Goal: Information Seeking & Learning: Find specific fact

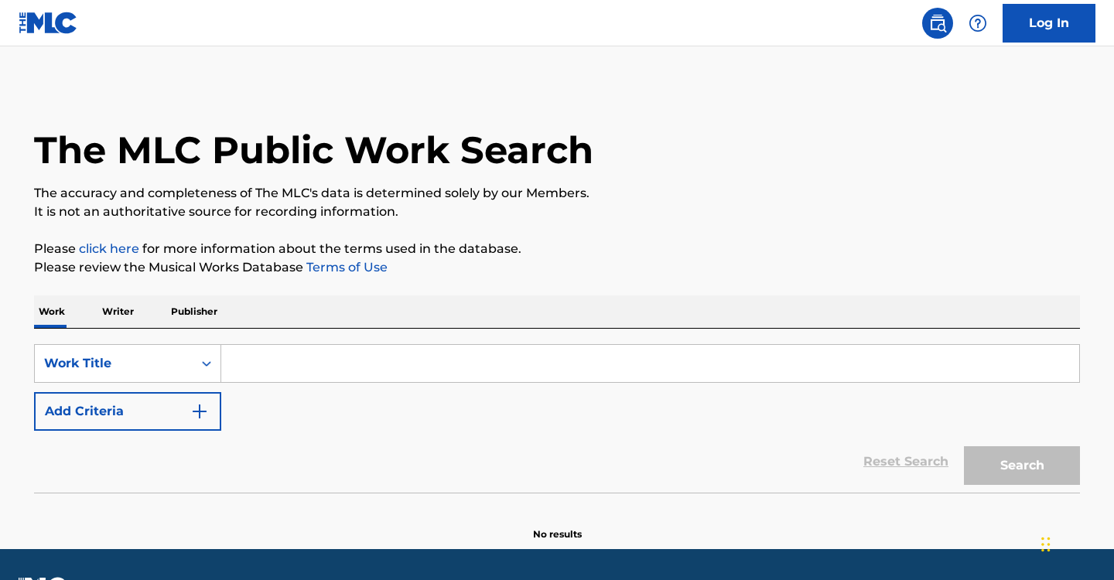
click at [274, 354] on input "Search Form" at bounding box center [650, 363] width 858 height 37
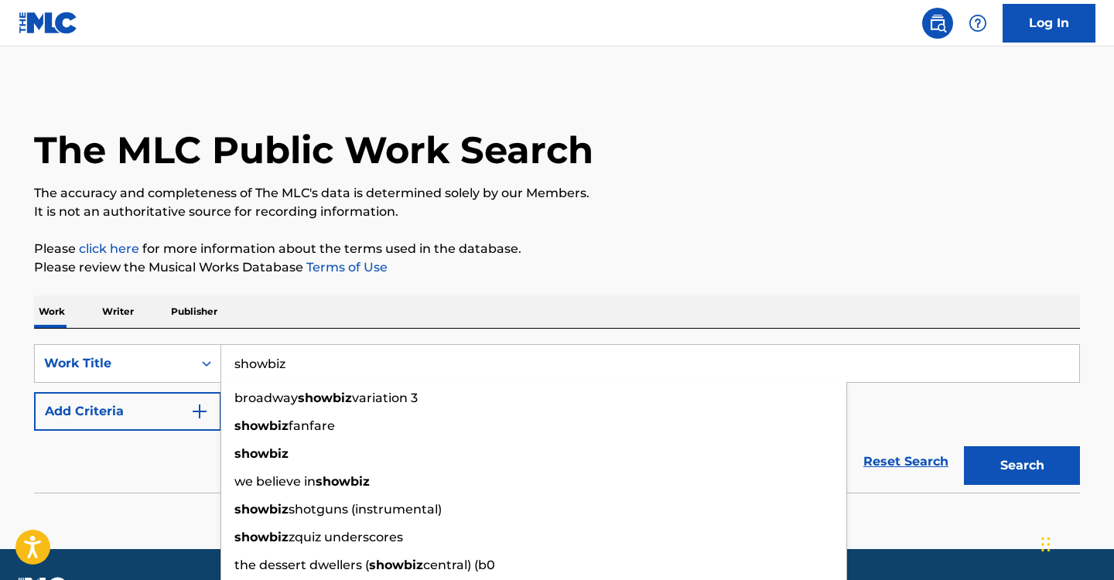
click at [287, 360] on input "showbiz" at bounding box center [650, 363] width 858 height 37
type input "showbiz"
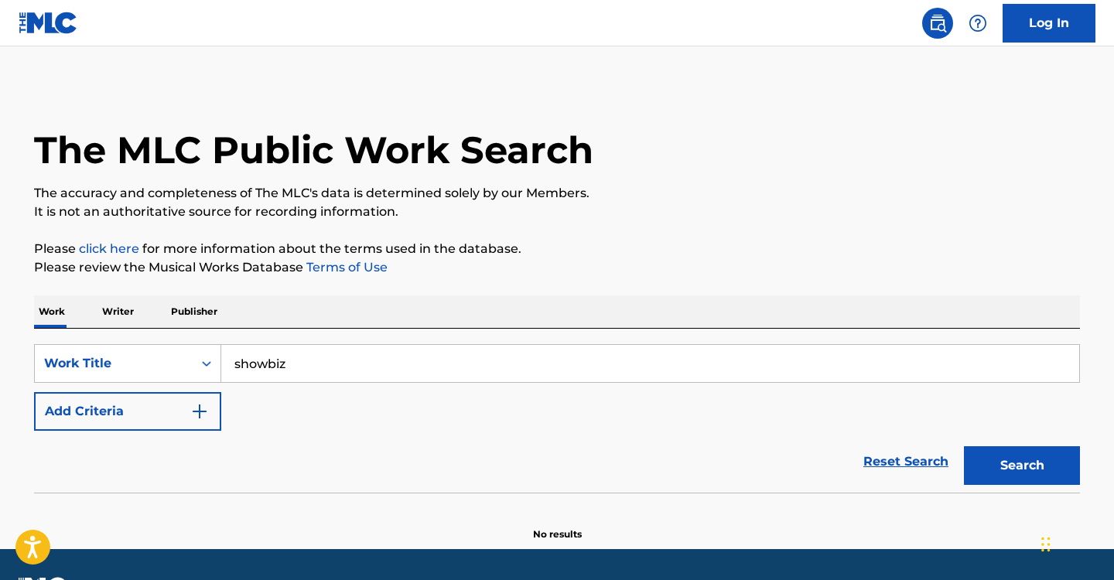
click at [145, 398] on button "Add Criteria" at bounding box center [127, 411] width 187 height 39
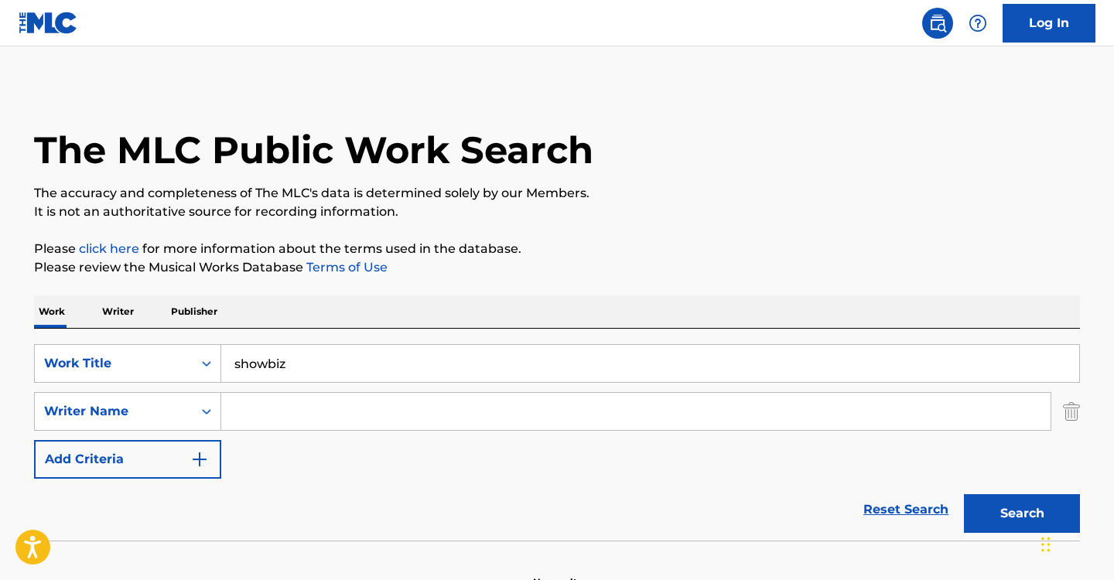
click at [277, 411] on input "Search Form" at bounding box center [635, 411] width 829 height 37
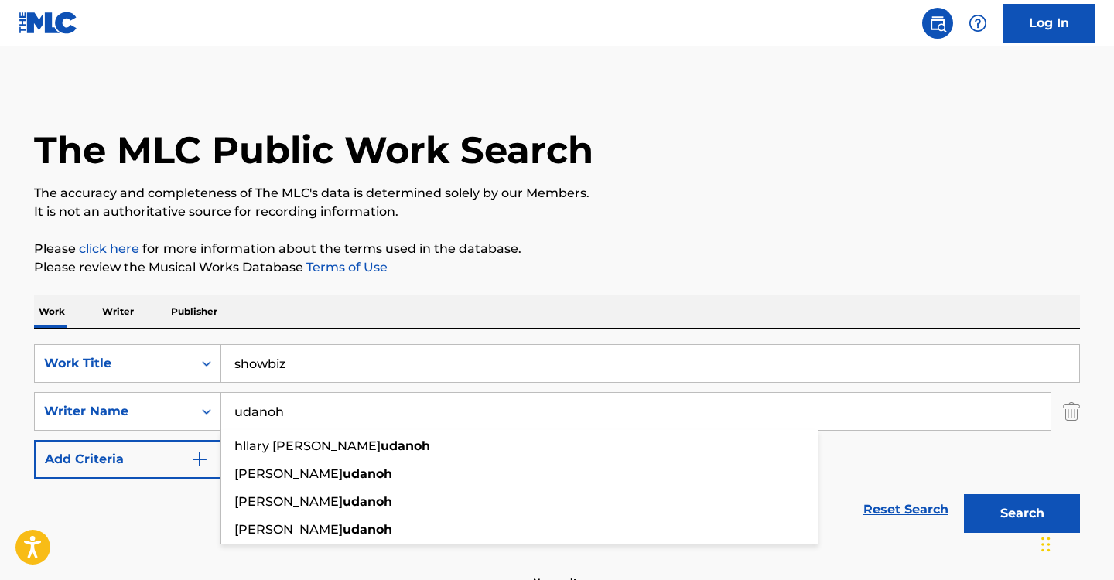
type input "udanoh"
click at [964, 494] on button "Search" at bounding box center [1022, 513] width 116 height 39
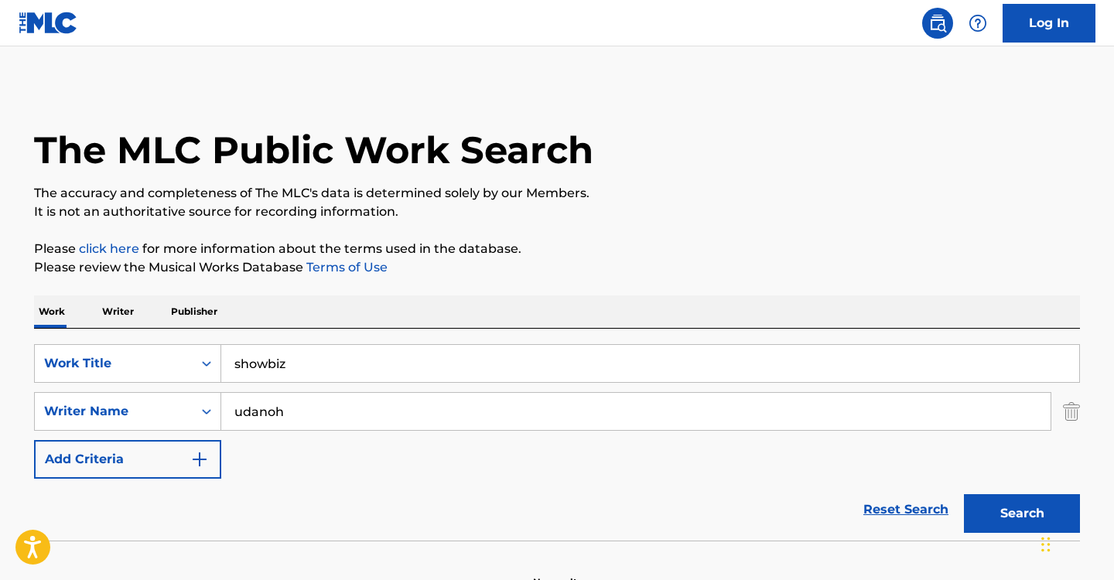
scroll to position [91, 0]
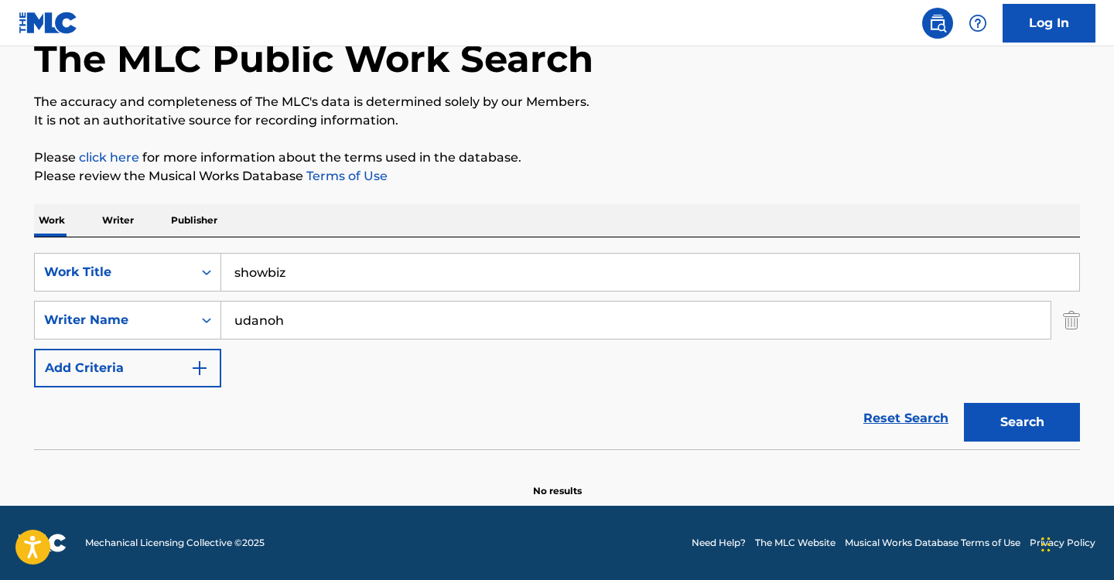
click at [297, 321] on input "udanoh" at bounding box center [635, 320] width 829 height 37
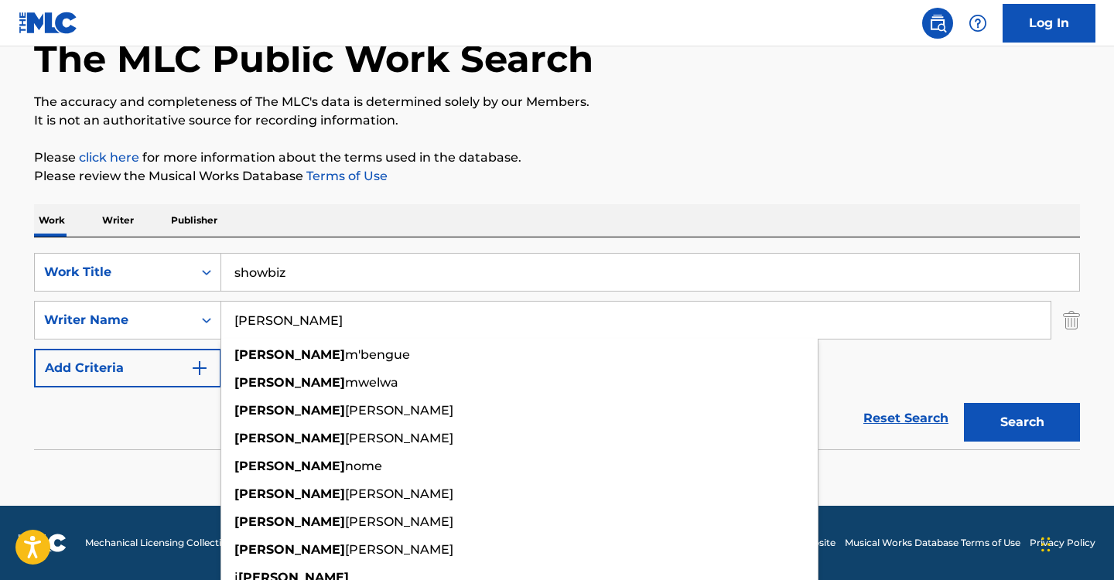
type input "[PERSON_NAME]"
click at [964, 403] on button "Search" at bounding box center [1022, 422] width 116 height 39
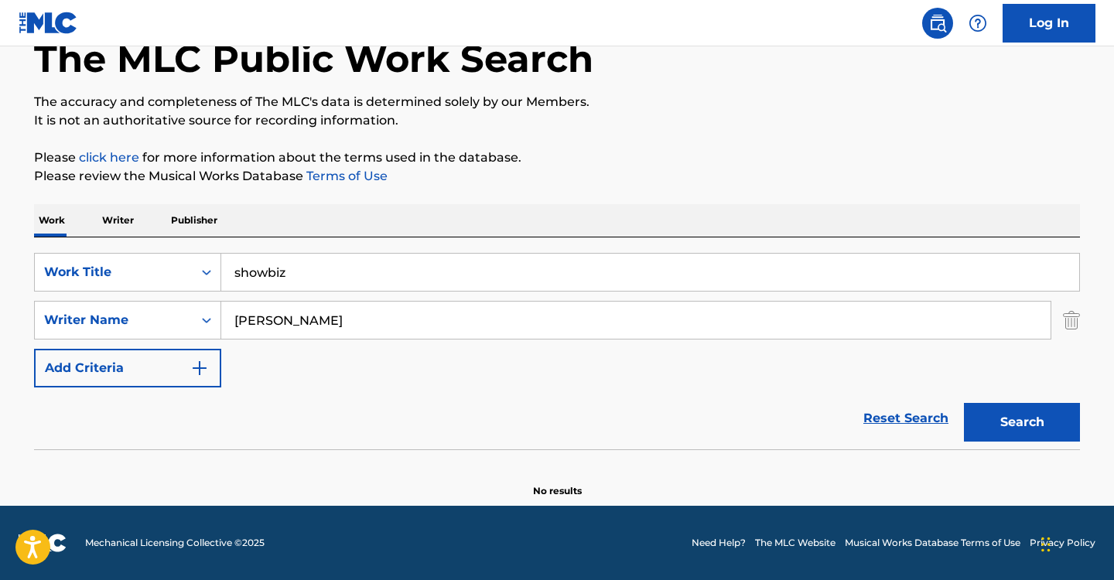
click at [1035, 424] on button "Search" at bounding box center [1022, 422] width 116 height 39
click at [340, 311] on input "[PERSON_NAME]" at bounding box center [635, 320] width 829 height 37
click at [964, 403] on button "Search" at bounding box center [1022, 422] width 116 height 39
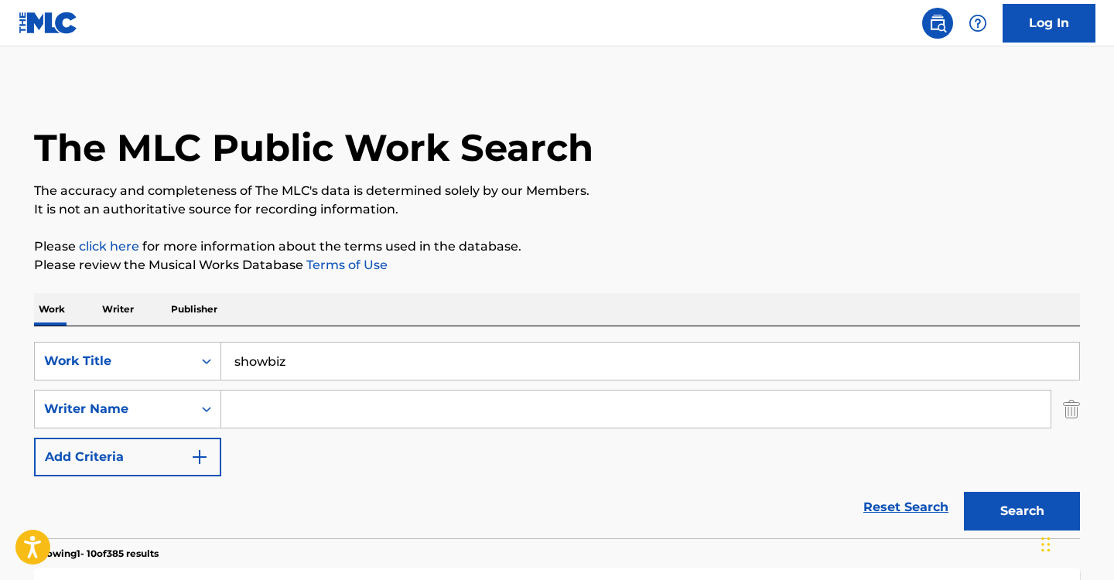
scroll to position [0, 0]
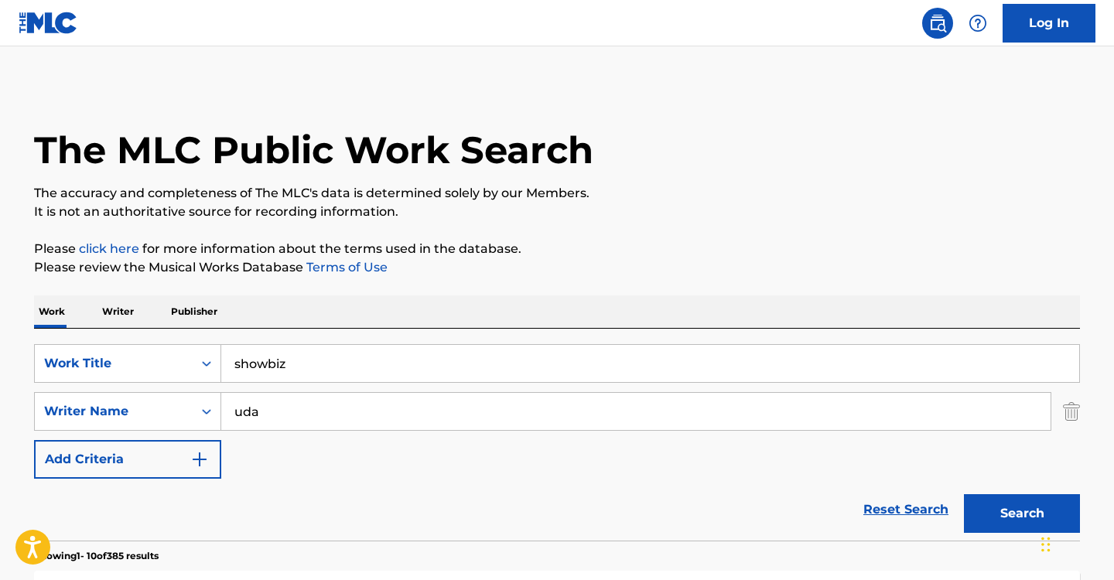
type input "uda"
click at [964, 494] on button "Search" at bounding box center [1022, 513] width 116 height 39
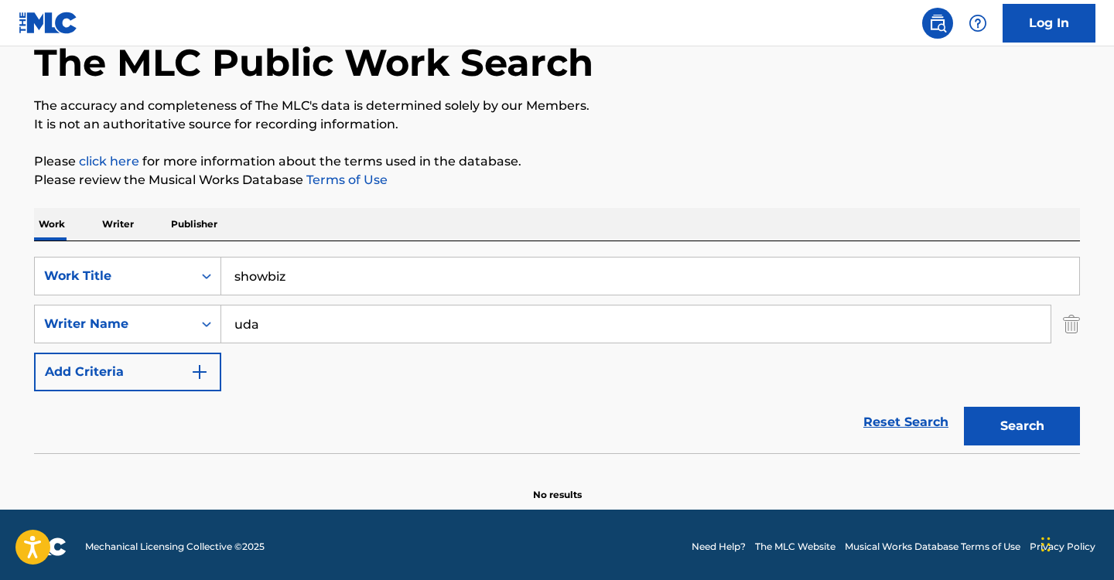
scroll to position [91, 0]
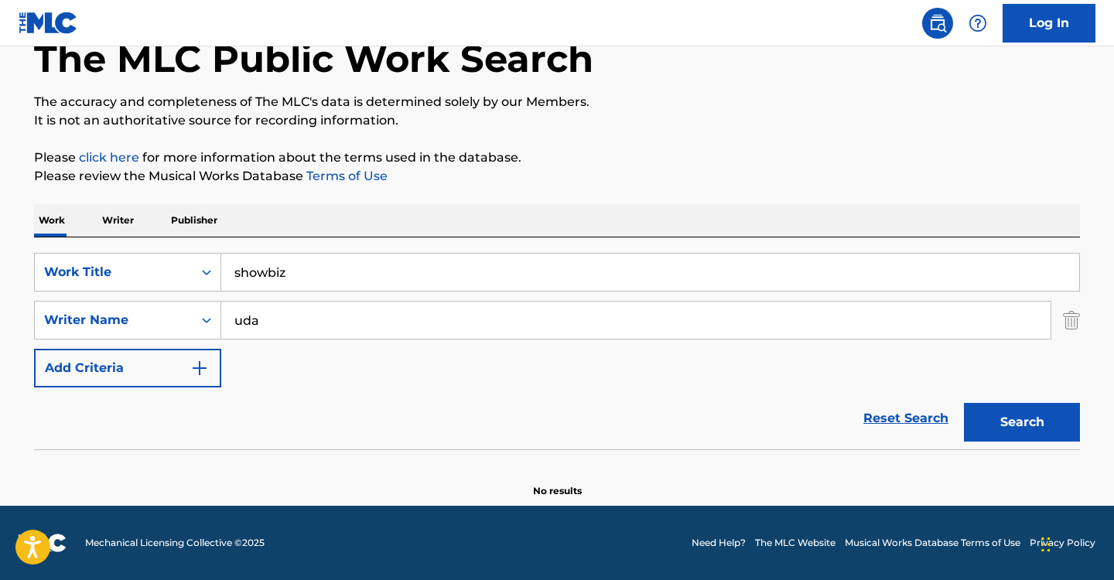
drag, startPoint x: 291, startPoint y: 336, endPoint x: 160, endPoint y: 342, distance: 130.8
click at [160, 342] on div "SearchWithCriteriaee292965-5a96-4310-8530-dfa8732f4d57 Work Title showbiz Searc…" at bounding box center [557, 320] width 1046 height 135
click at [1026, 421] on button "Search" at bounding box center [1022, 422] width 116 height 39
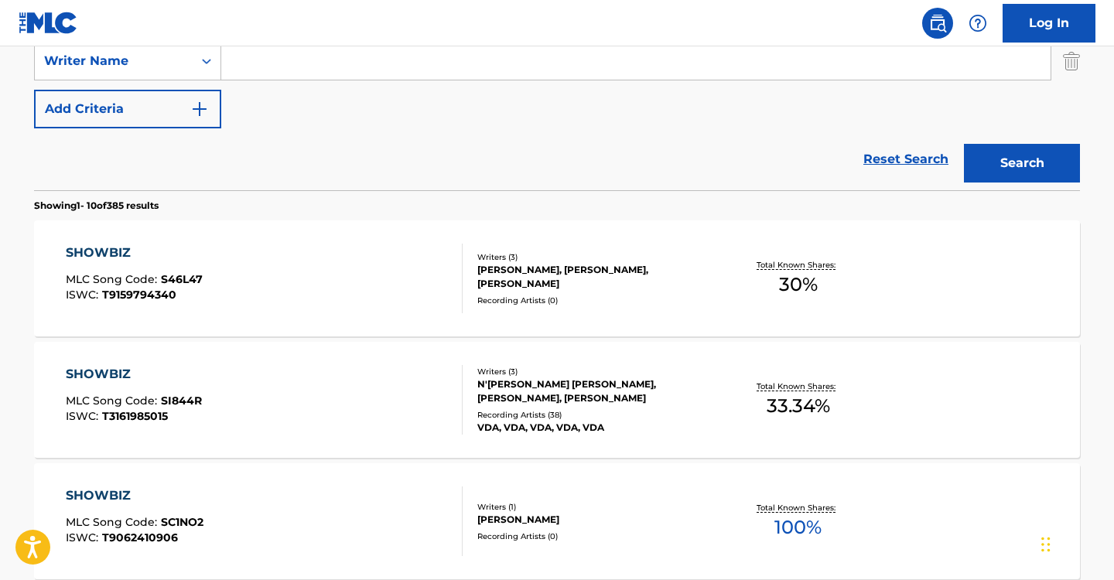
scroll to position [246, 0]
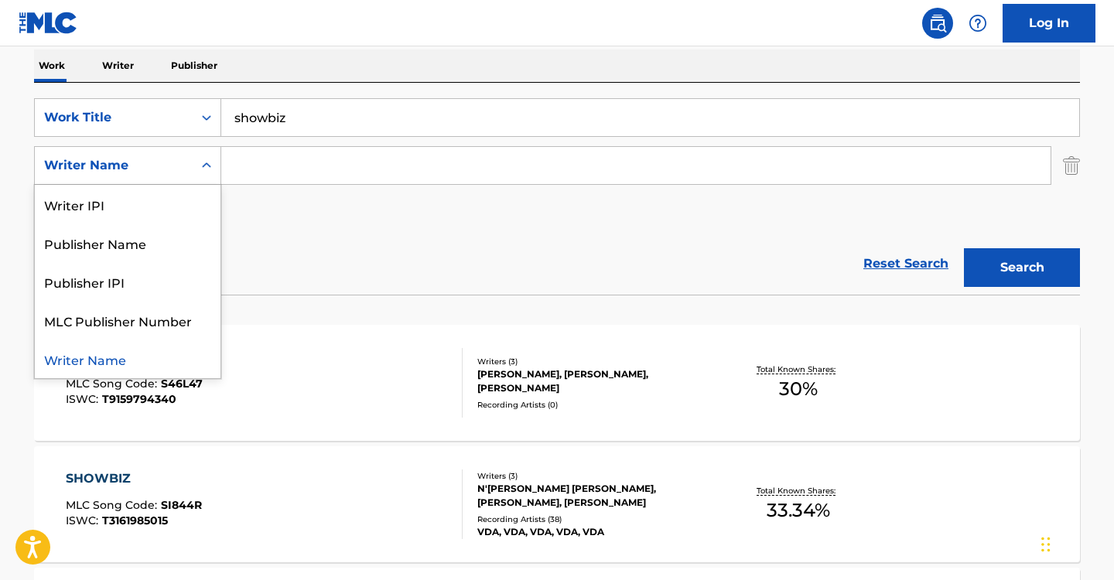
click at [143, 159] on div "Writer Name" at bounding box center [113, 165] width 139 height 19
click at [384, 241] on div "Reset Search Search" at bounding box center [557, 264] width 1046 height 62
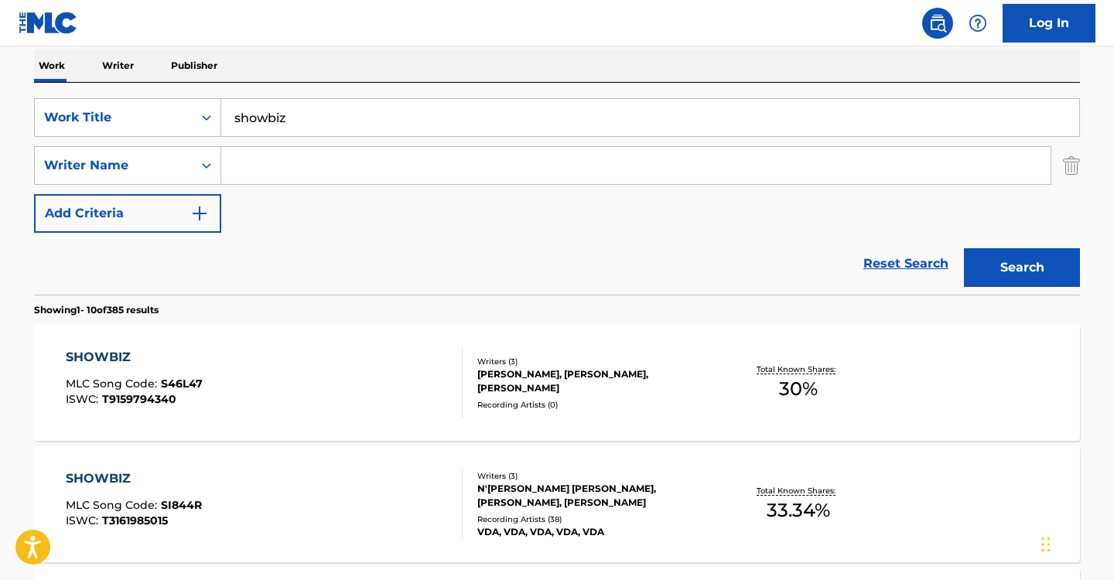
click at [134, 206] on button "Add Criteria" at bounding box center [127, 213] width 187 height 39
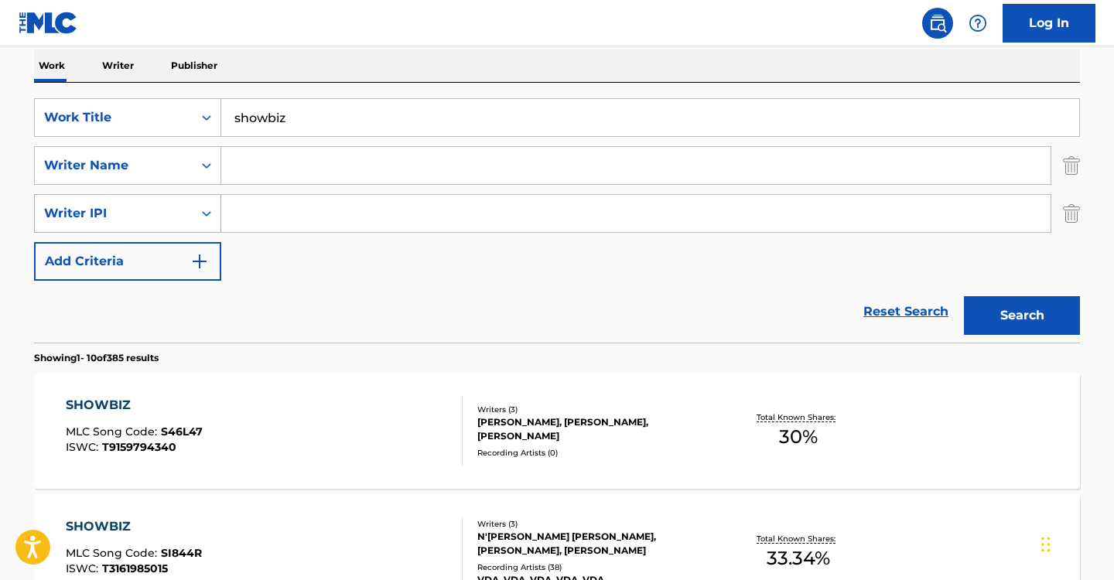
click at [152, 211] on div "Writer IPI" at bounding box center [113, 213] width 139 height 19
click at [1070, 218] on img "Search Form" at bounding box center [1071, 213] width 17 height 39
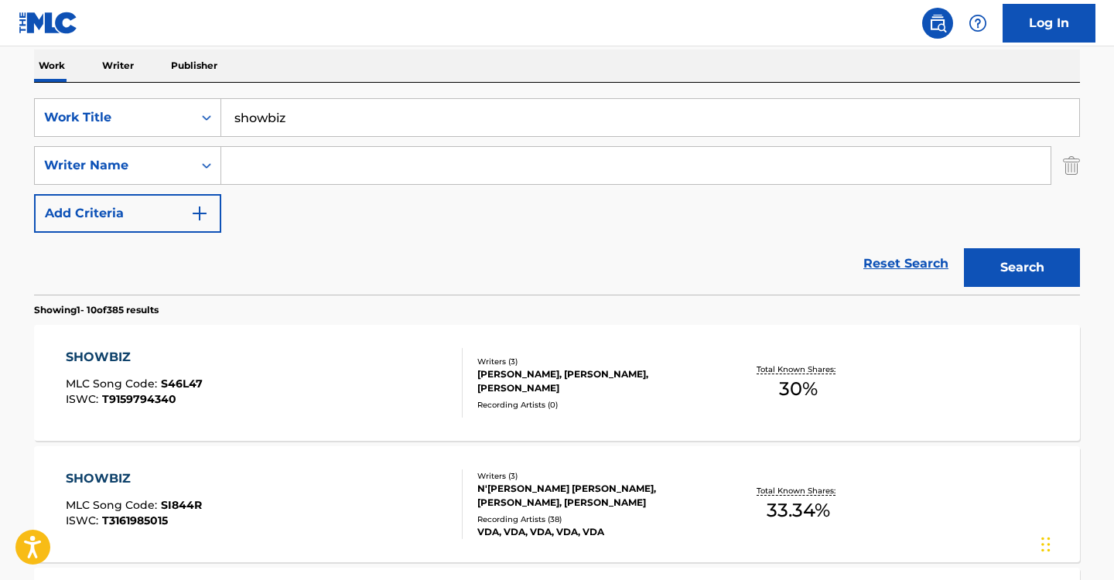
click at [1070, 162] on img "Search Form" at bounding box center [1071, 165] width 17 height 39
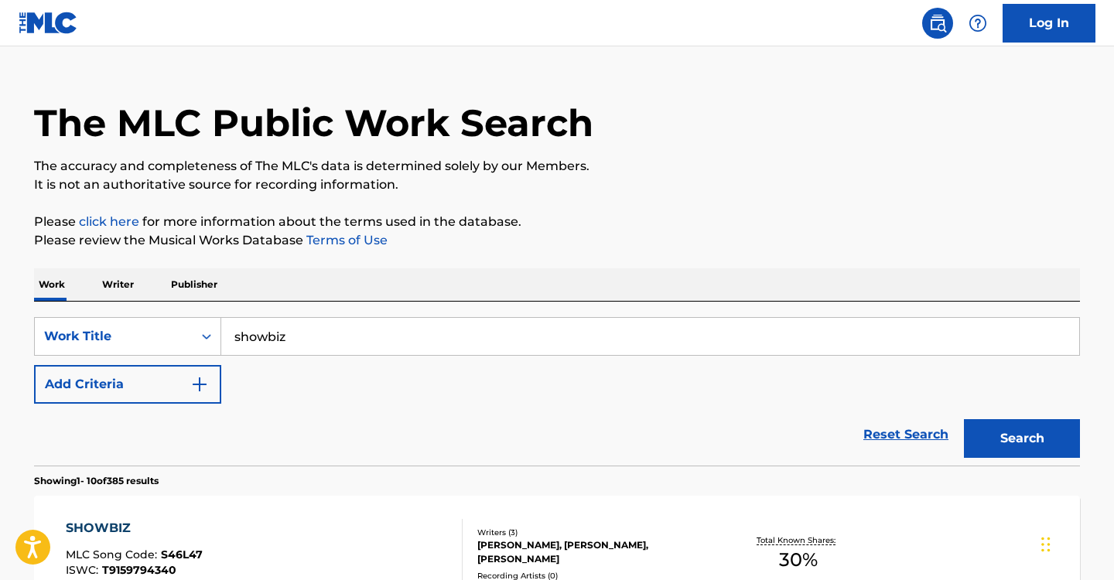
scroll to position [0, 0]
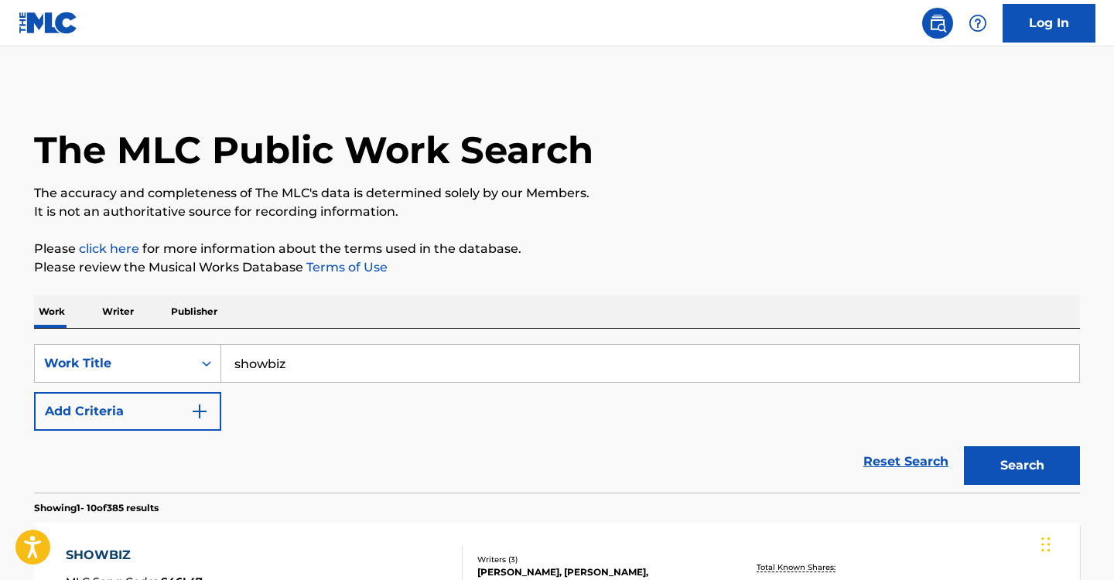
click at [121, 318] on p "Writer" at bounding box center [117, 311] width 41 height 32
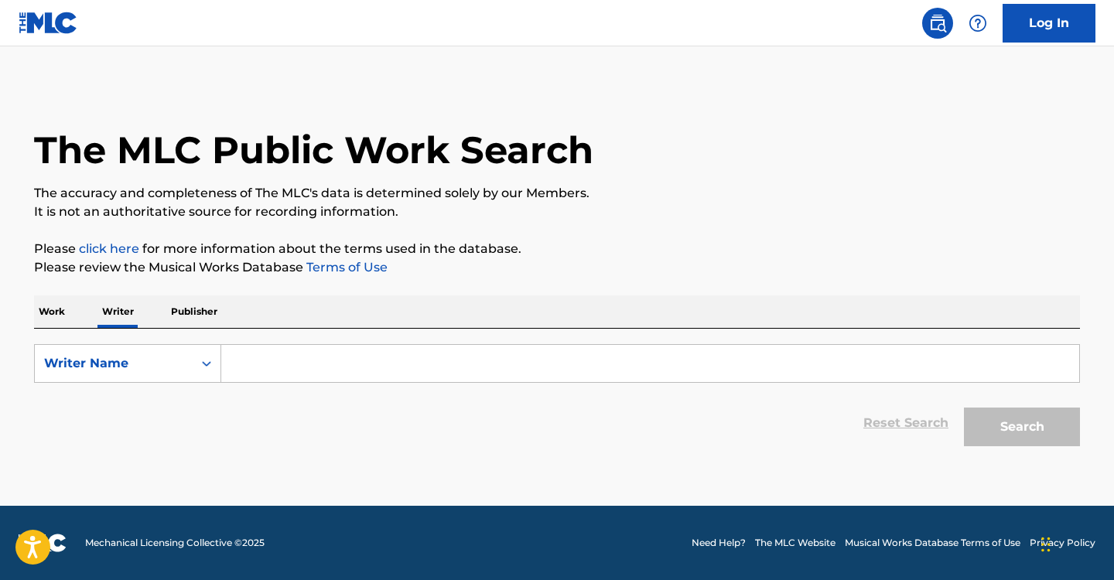
click at [293, 371] on input "Search Form" at bounding box center [650, 363] width 858 height 37
paste input "[PERSON_NAME]"
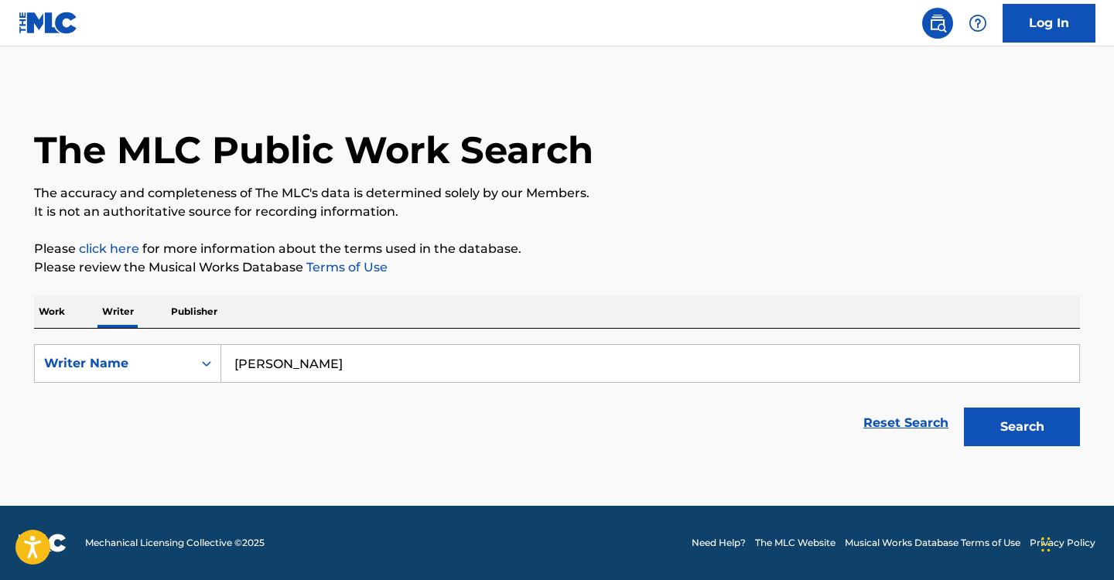
type input "[PERSON_NAME]"
click at [964, 408] on button "Search" at bounding box center [1022, 427] width 116 height 39
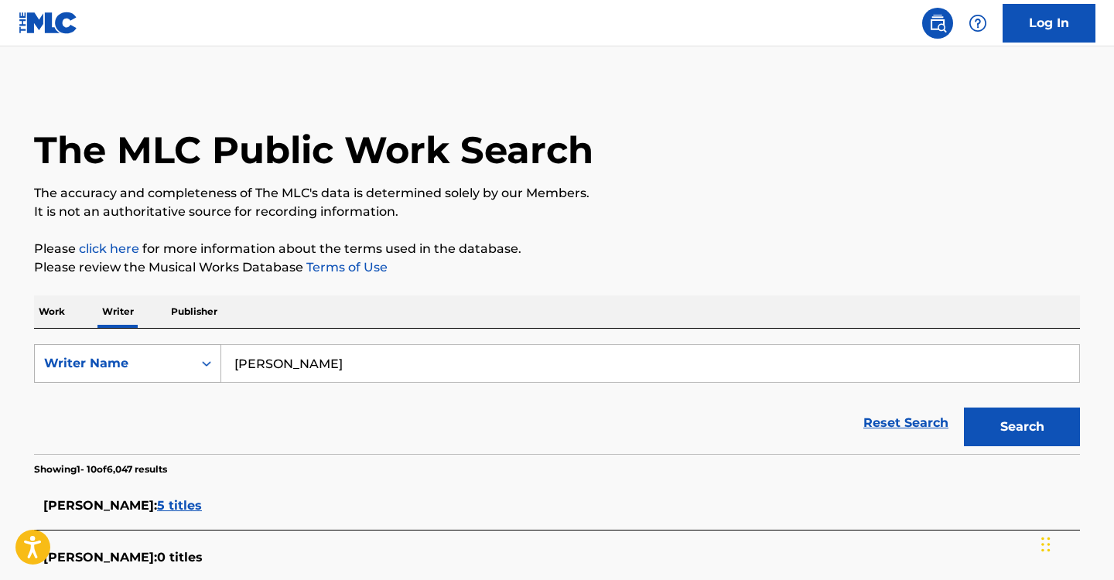
drag, startPoint x: 294, startPoint y: 371, endPoint x: 161, endPoint y: 367, distance: 133.1
click at [169, 369] on div "SearchWithCriteria59c2436d-9ce7-4386-bcd4-94ed3db4e43d Writer Name [PERSON_NAME]" at bounding box center [557, 363] width 1046 height 39
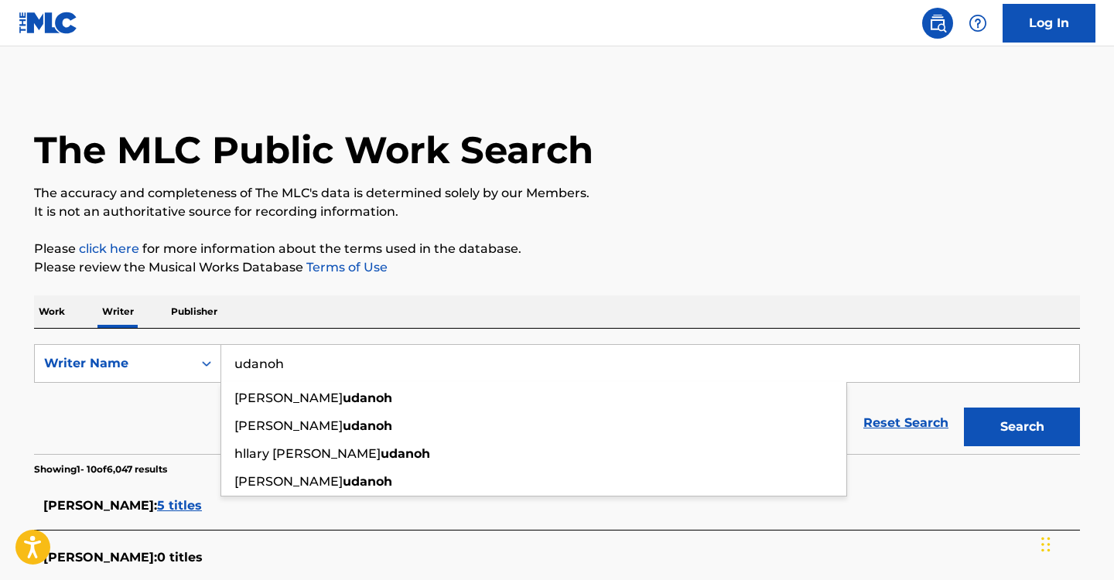
type input "udanoh"
click at [964, 408] on button "Search" at bounding box center [1022, 427] width 116 height 39
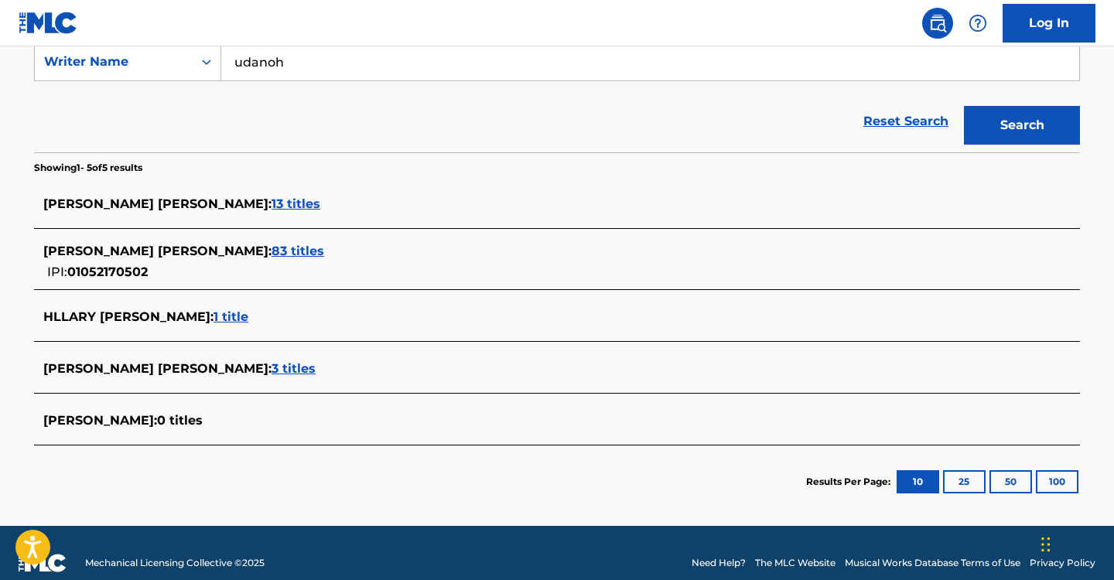
scroll to position [322, 0]
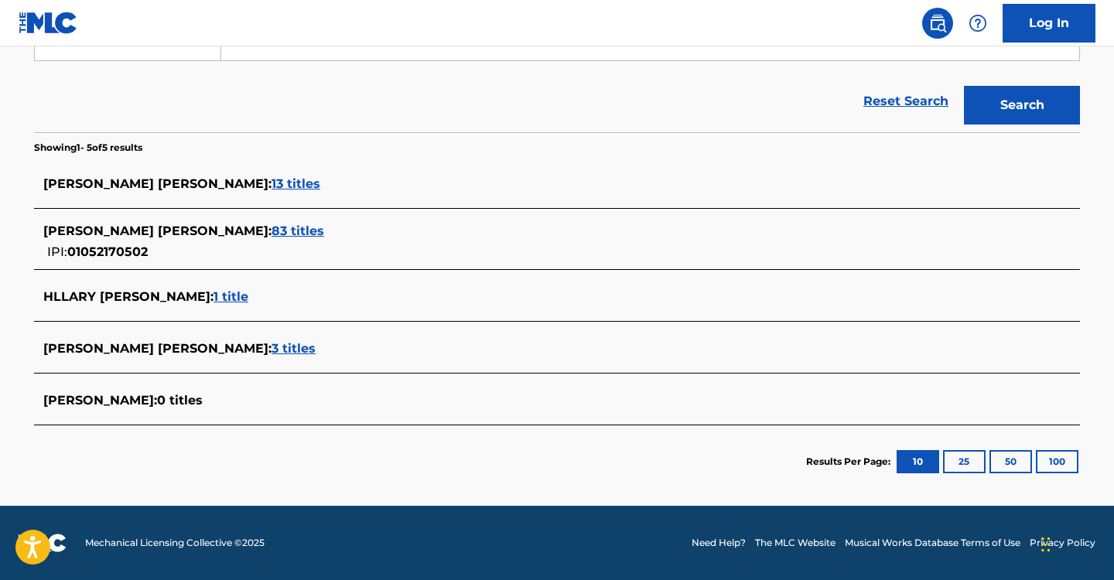
click at [271, 178] on span "13 titles" at bounding box center [295, 183] width 49 height 15
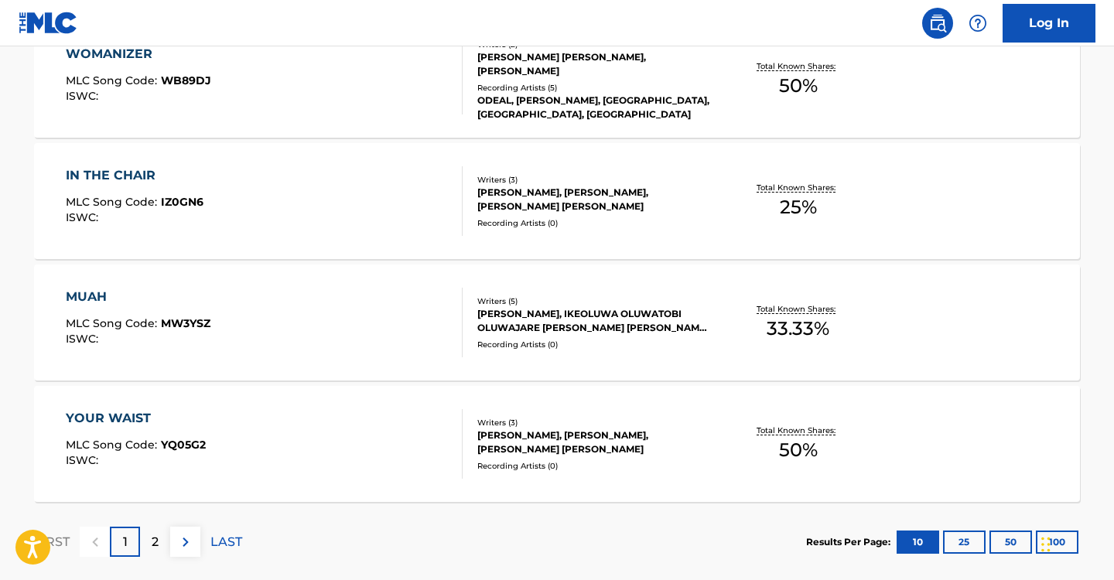
scroll to position [1313, 0]
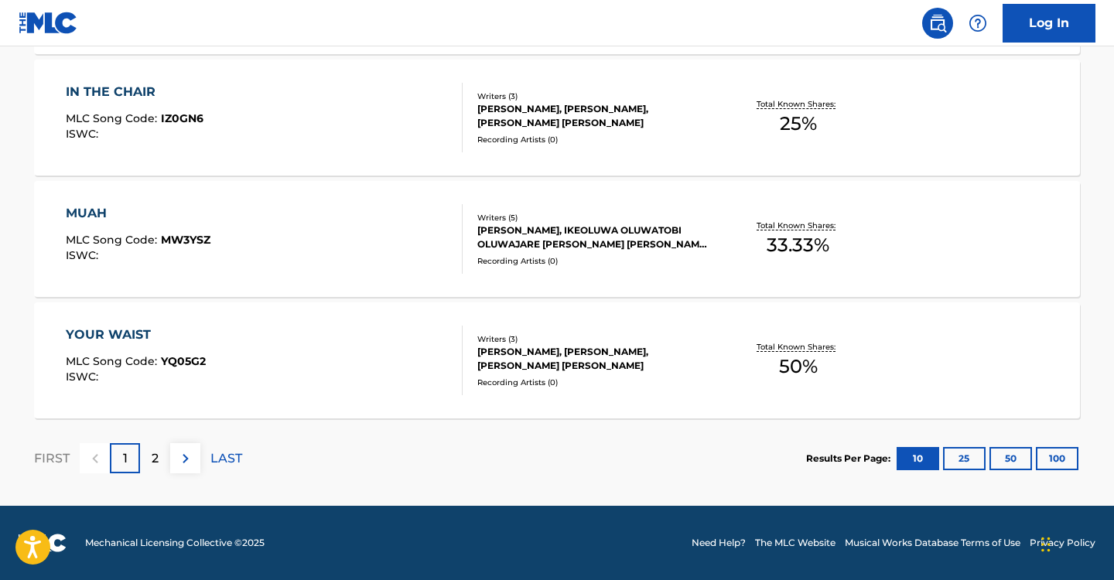
click at [162, 459] on div "2" at bounding box center [155, 458] width 30 height 30
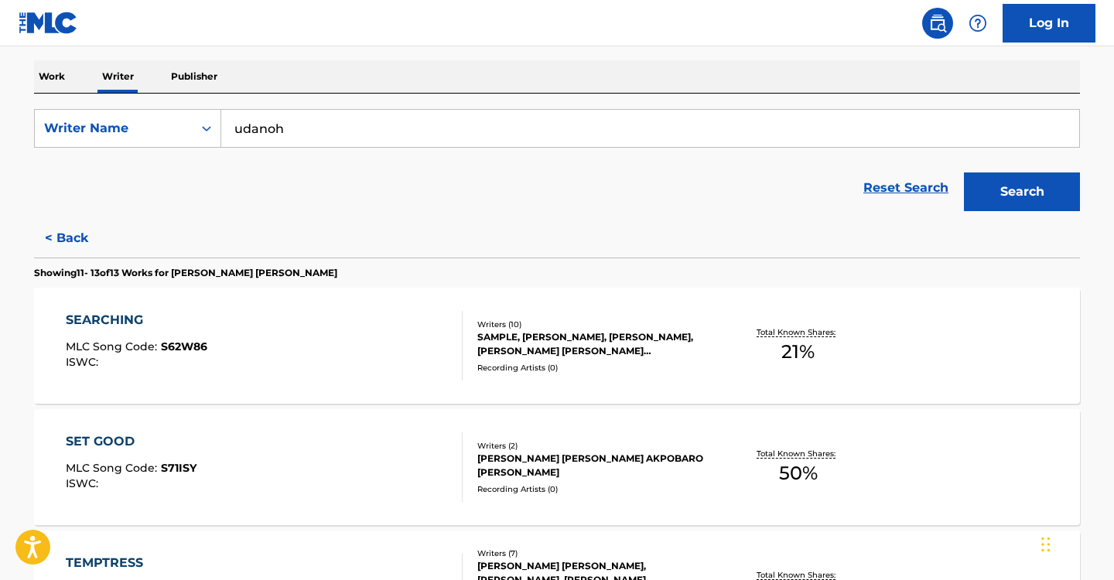
scroll to position [231, 0]
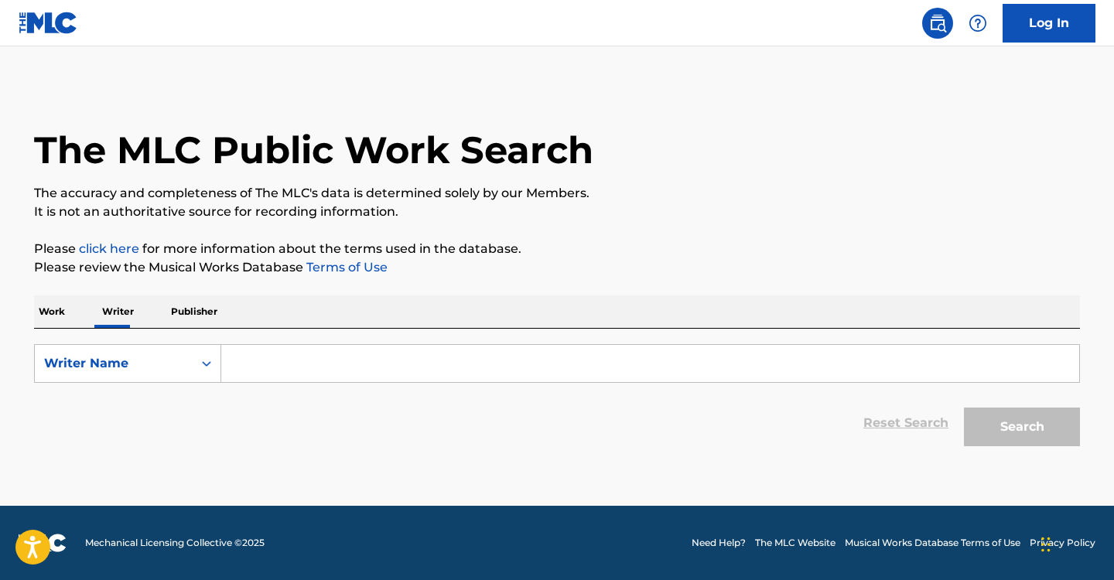
click at [288, 380] on input "Search Form" at bounding box center [650, 363] width 858 height 37
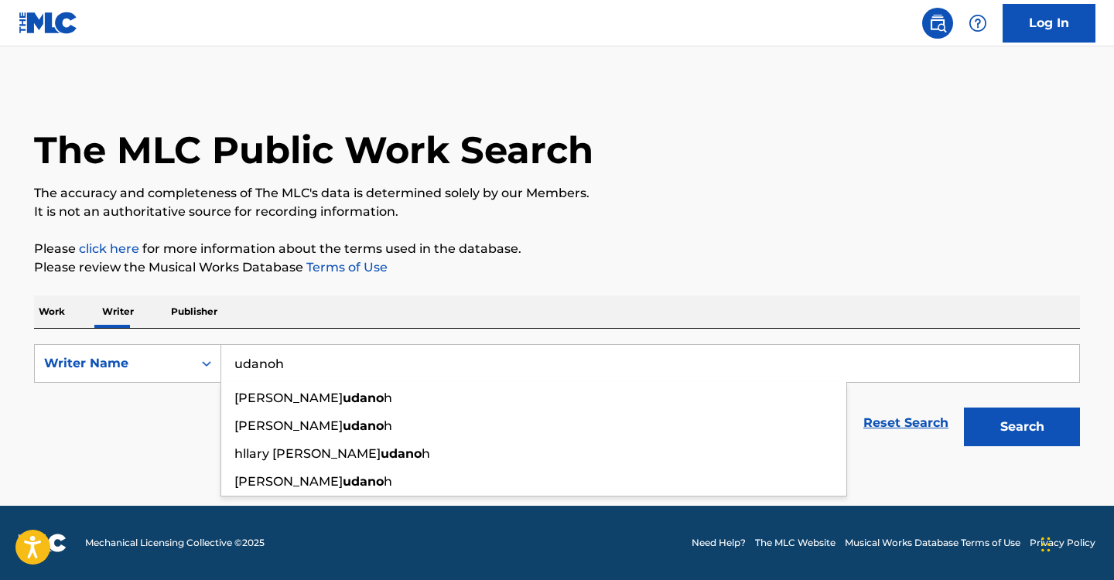
type input "udanoh"
click at [964, 408] on button "Search" at bounding box center [1022, 427] width 116 height 39
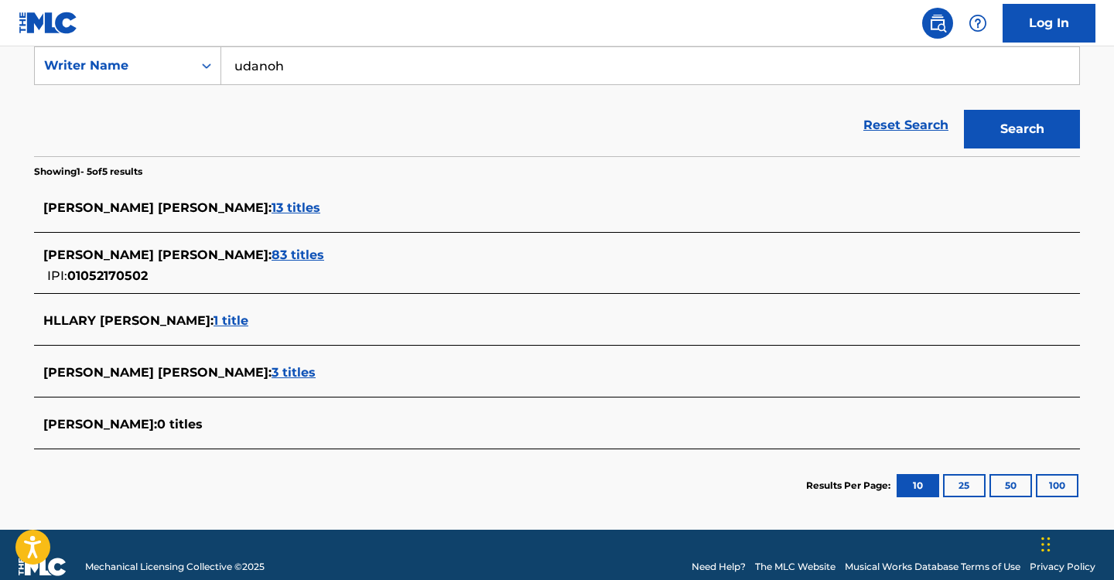
scroll to position [309, 0]
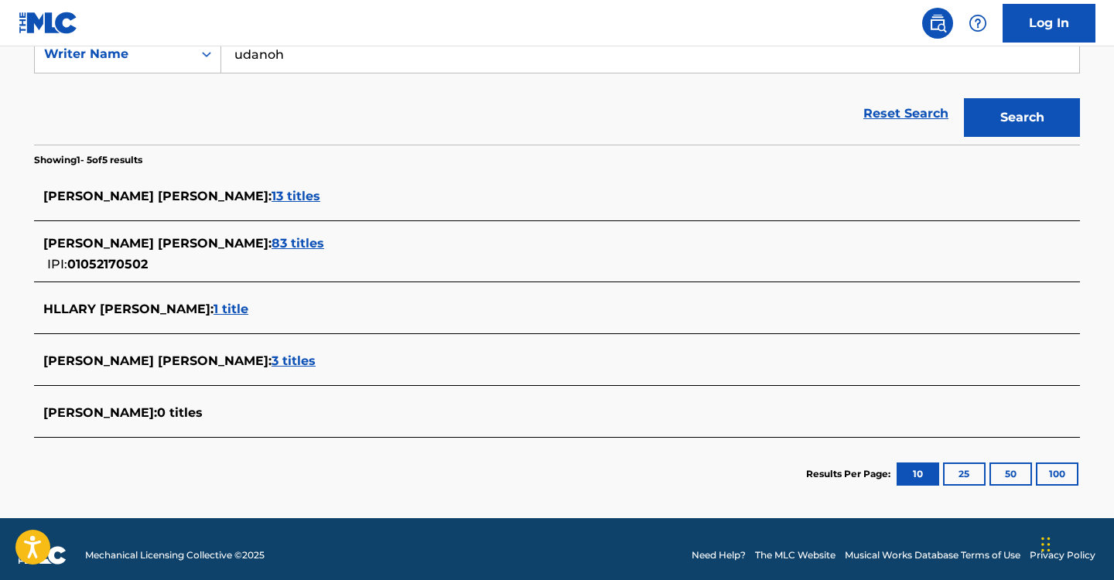
click at [271, 242] on span "83 titles" at bounding box center [297, 243] width 53 height 15
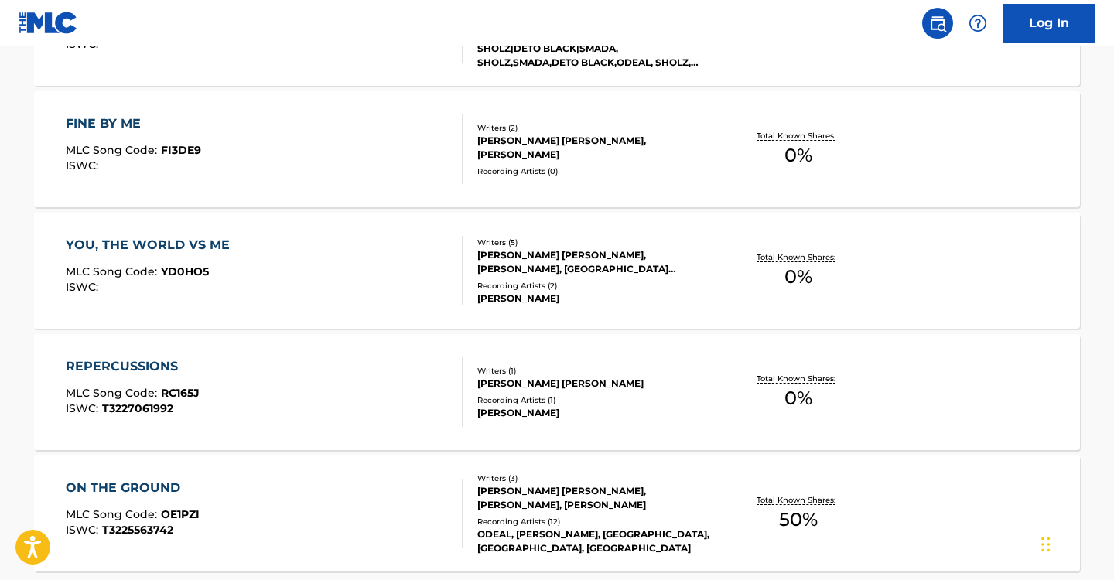
scroll to position [1313, 0]
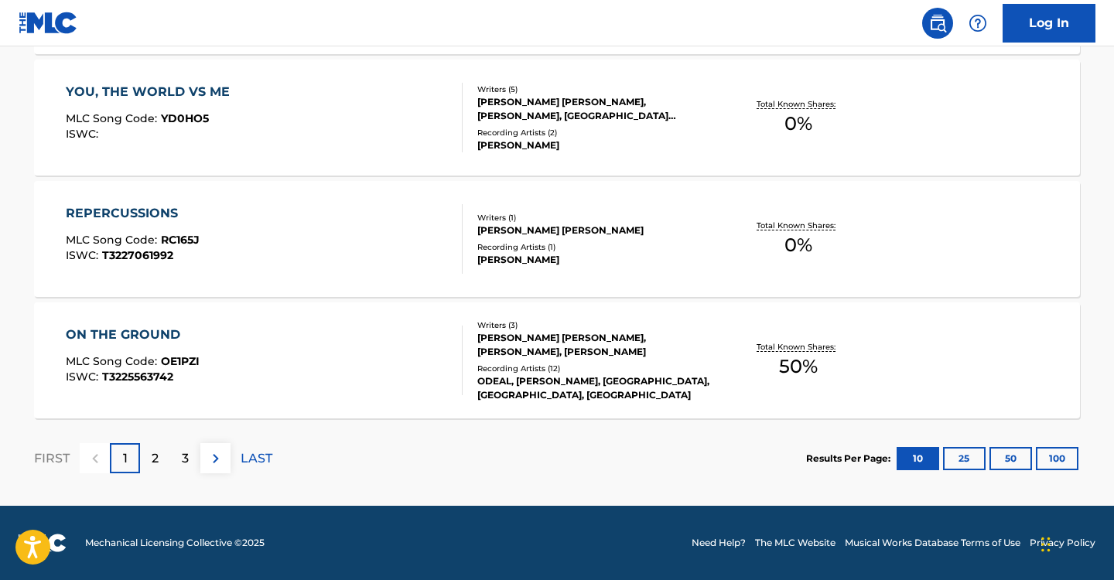
click at [148, 465] on div "2" at bounding box center [155, 458] width 30 height 30
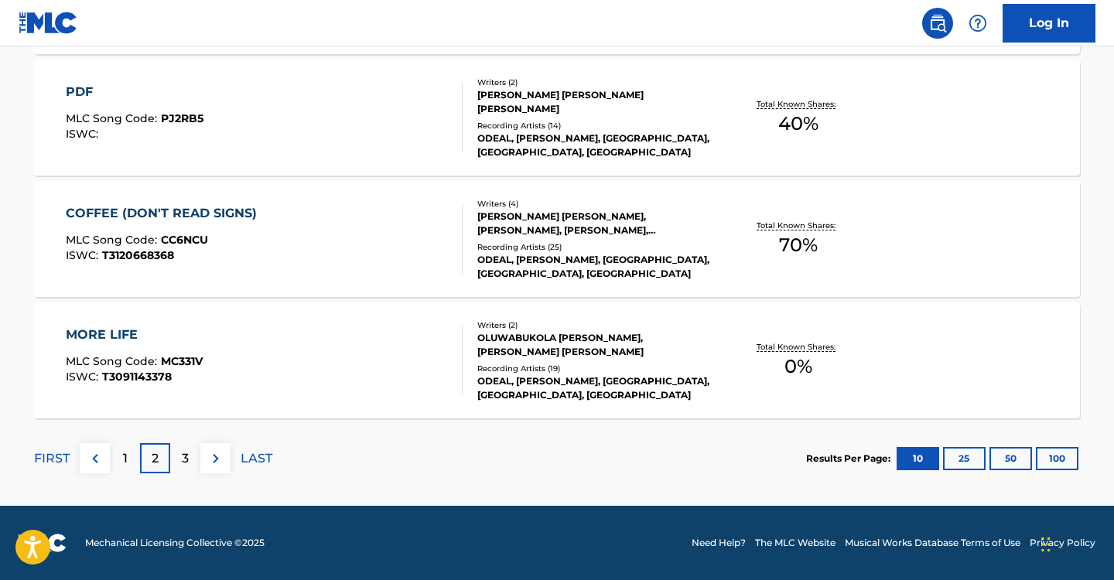
click at [180, 469] on div "3" at bounding box center [185, 458] width 30 height 30
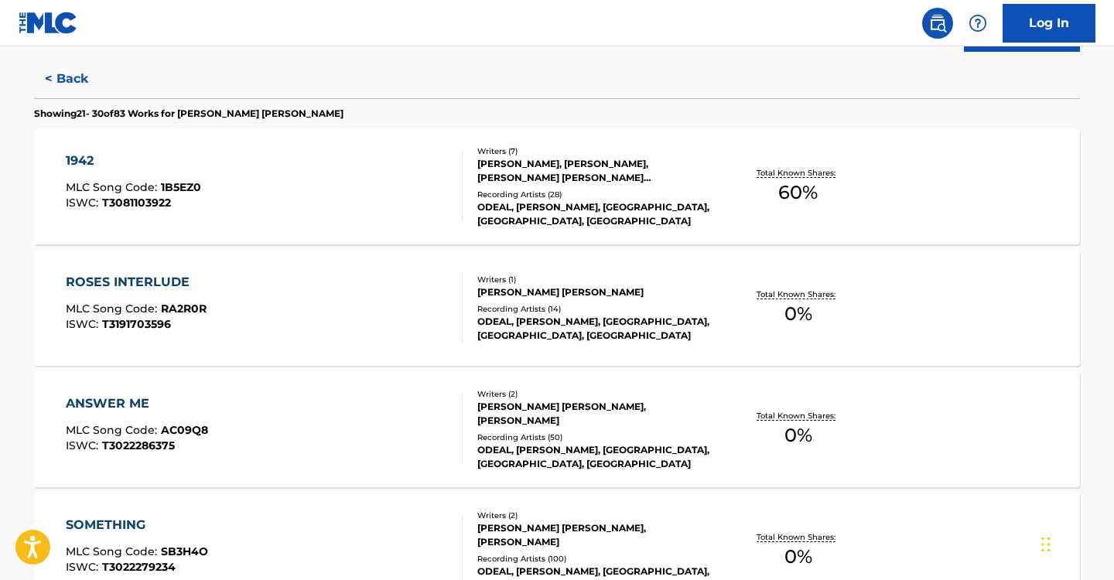
scroll to position [385, 0]
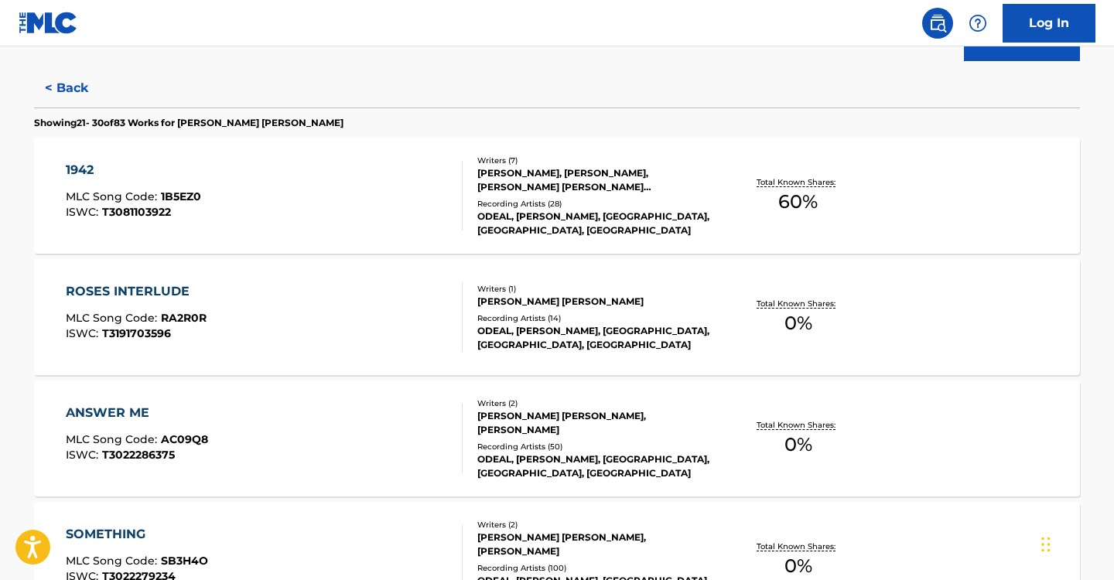
click at [351, 188] on div "1942 MLC Song Code : 1B5EZ0 ISWC : T3081103922" at bounding box center [265, 196] width 398 height 70
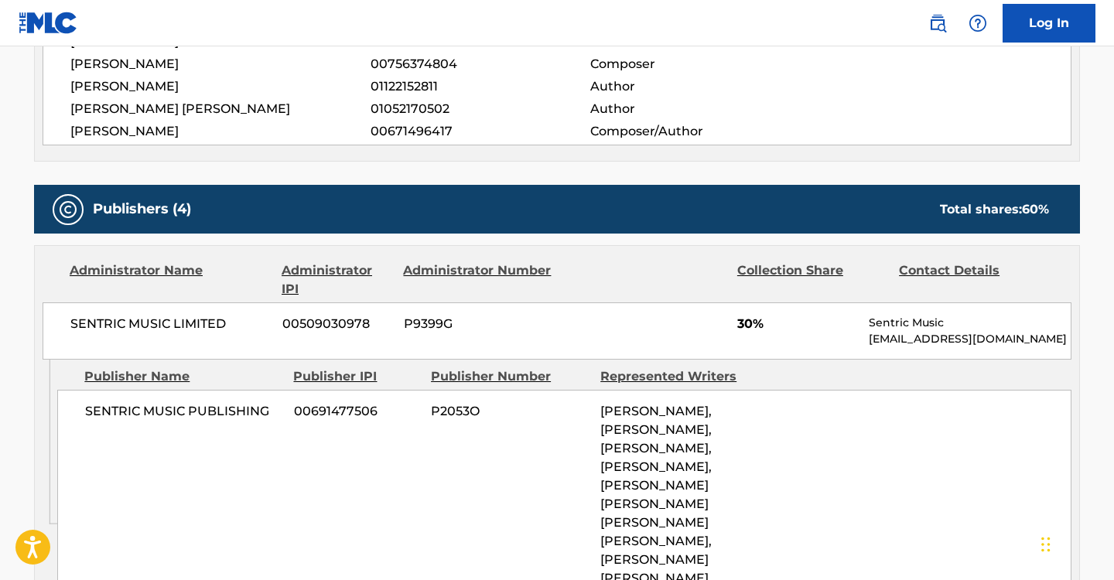
scroll to position [773, 0]
